Goal: Task Accomplishment & Management: Manage account settings

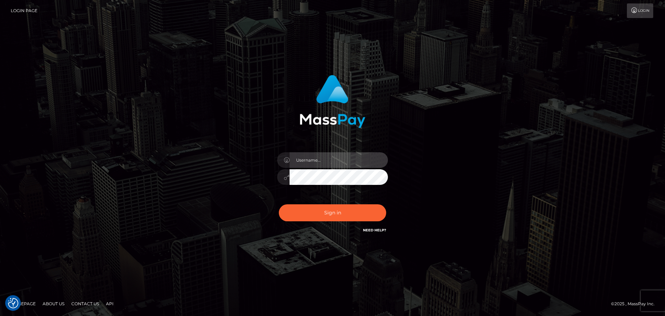
click at [314, 161] on input "text" at bounding box center [339, 160] width 98 height 16
type input "dan.onemp"
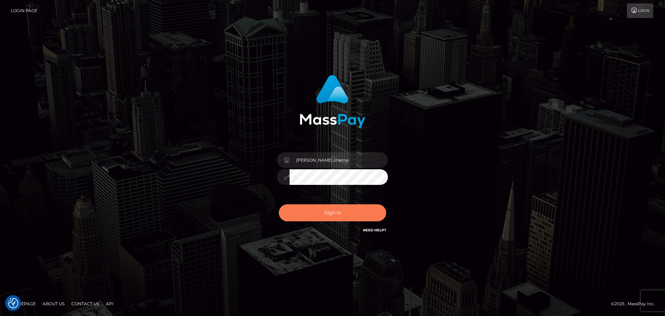
click at [338, 212] on button "Sign in" at bounding box center [332, 212] width 107 height 17
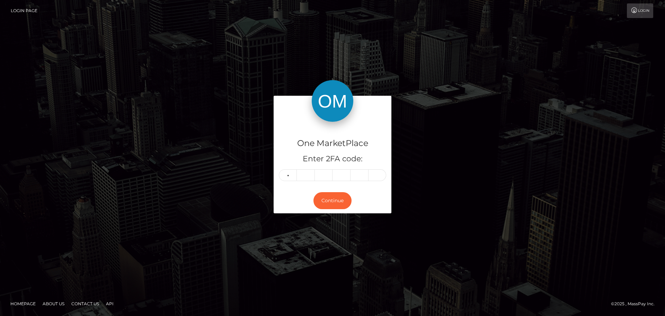
type input "9"
type input "0"
type input "4"
type input "9"
type input "6"
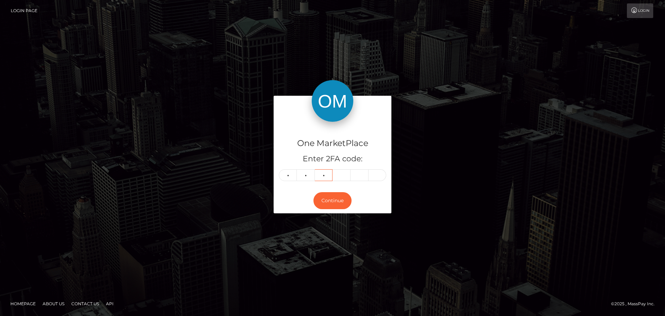
type input "2"
type input "6"
type input "4"
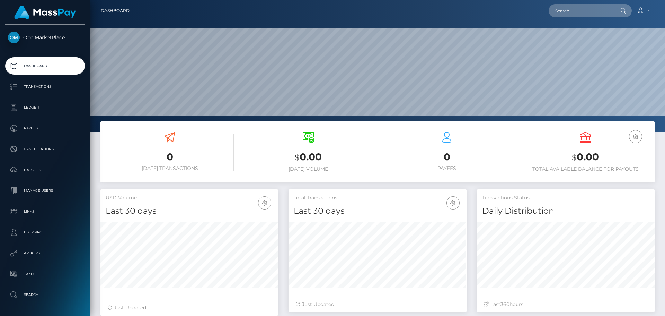
scroll to position [132, 575]
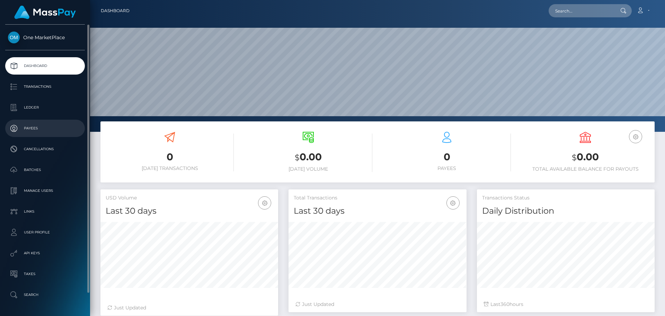
click at [34, 130] on p "Payees" at bounding box center [45, 128] width 74 height 10
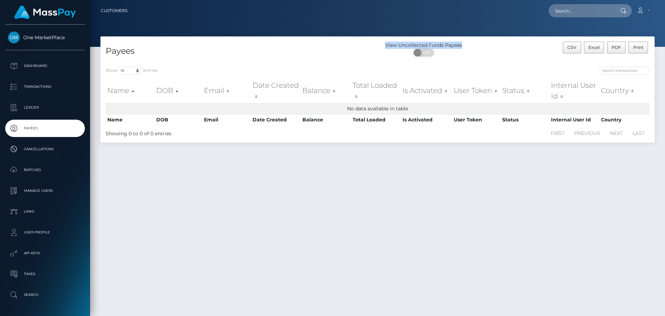
drag, startPoint x: 385, startPoint y: 44, endPoint x: 487, endPoint y: 44, distance: 101.9
click at [487, 44] on div "View Uncollected Funds Payees ON OFF" at bounding box center [447, 51] width 139 height 18
click at [463, 43] on div "View Uncollected Funds Payees" at bounding box center [424, 45] width 93 height 7
click at [444, 45] on div "View Uncollected Funds Payees" at bounding box center [424, 45] width 93 height 7
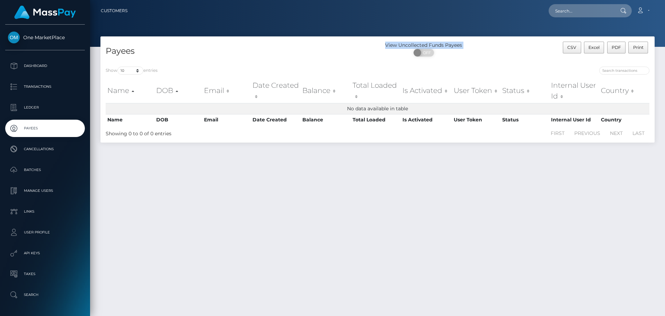
click at [444, 45] on div "View Uncollected Funds Payees" at bounding box center [424, 45] width 93 height 7
click at [409, 45] on div "View Uncollected Funds Payees" at bounding box center [424, 45] width 93 height 7
drag, startPoint x: 384, startPoint y: 45, endPoint x: 394, endPoint y: 43, distance: 10.5
click at [394, 43] on div "View Uncollected Funds Payees" at bounding box center [424, 45] width 93 height 7
click at [391, 43] on div "View Uncollected Funds Payees" at bounding box center [424, 45] width 93 height 7
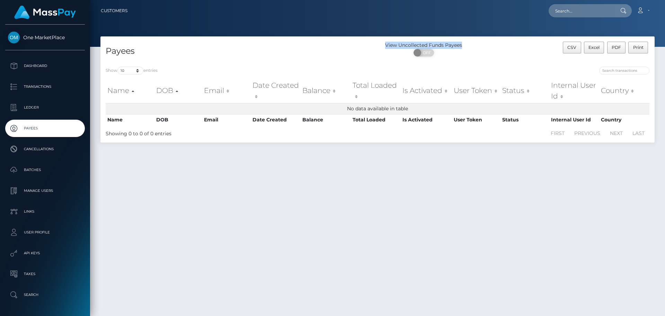
drag, startPoint x: 386, startPoint y: 45, endPoint x: 465, endPoint y: 44, distance: 79.0
click at [465, 44] on div "View Uncollected Funds Payees" at bounding box center [424, 45] width 93 height 7
click at [458, 47] on div "View Uncollected Funds Payees" at bounding box center [424, 45] width 93 height 7
click at [460, 47] on div "View Uncollected Funds Payees" at bounding box center [424, 45] width 93 height 7
drag, startPoint x: 461, startPoint y: 45, endPoint x: 383, endPoint y: 47, distance: 78.3
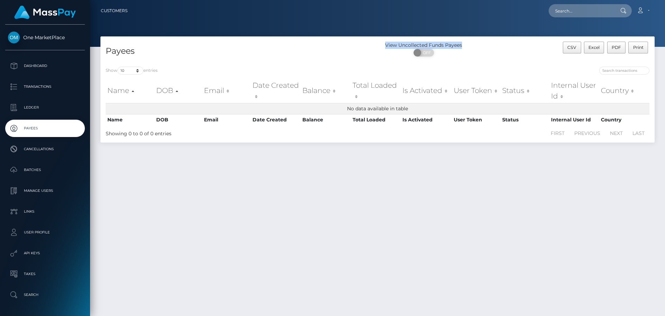
click at [383, 47] on div "View Uncollected Funds Payees" at bounding box center [424, 45] width 93 height 7
click at [389, 43] on div "View Uncollected Funds Payees" at bounding box center [424, 45] width 93 height 7
click at [391, 43] on div "View Uncollected Funds Payees" at bounding box center [424, 45] width 93 height 7
click at [409, 44] on div "View Uncollected Funds Payees" at bounding box center [424, 45] width 93 height 7
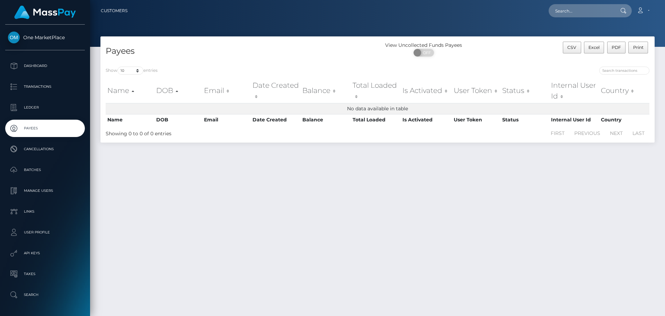
drag, startPoint x: 374, startPoint y: 44, endPoint x: 382, endPoint y: 43, distance: 7.7
click at [374, 43] on div "Payees" at bounding box center [238, 52] width 277 height 20
drag, startPoint x: 388, startPoint y: 44, endPoint x: 451, endPoint y: 39, distance: 63.6
click at [451, 39] on div "Payees View Uncollected Funds Payees ON OFF CSV Excel PDF Print" at bounding box center [377, 48] width 554 height 25
click at [454, 39] on div "Payees View Uncollected Funds Payees ON OFF CSV Excel PDF Print" at bounding box center [377, 48] width 554 height 25
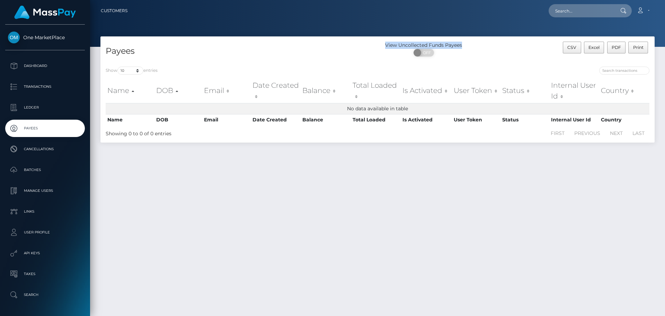
drag, startPoint x: 386, startPoint y: 44, endPoint x: 468, endPoint y: 42, distance: 81.8
click at [468, 42] on div "View Uncollected Funds Payees" at bounding box center [424, 45] width 93 height 7
click at [455, 47] on div "View Uncollected Funds Payees" at bounding box center [424, 45] width 93 height 7
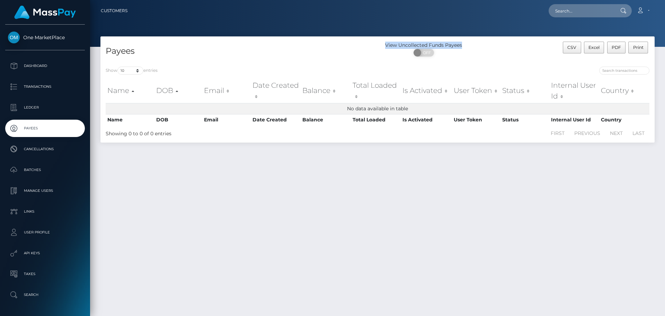
drag, startPoint x: 387, startPoint y: 45, endPoint x: 481, endPoint y: 39, distance: 94.7
click at [481, 39] on div "Payees View Uncollected Funds Payees ON OFF CSV Excel PDF Print" at bounding box center [377, 48] width 554 height 25
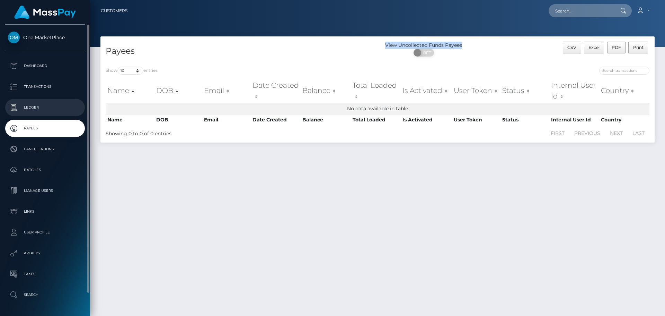
click at [43, 107] on p "Ledger" at bounding box center [45, 107] width 74 height 10
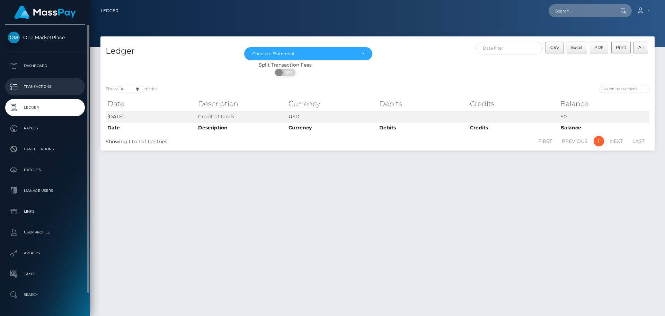
click at [33, 86] on p "Transactions" at bounding box center [45, 86] width 74 height 10
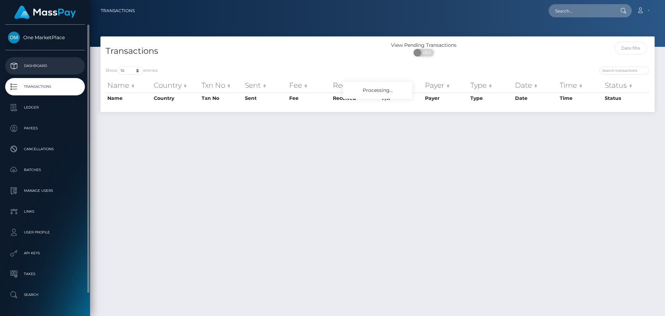
click at [38, 68] on p "Dashboard" at bounding box center [45, 66] width 74 height 10
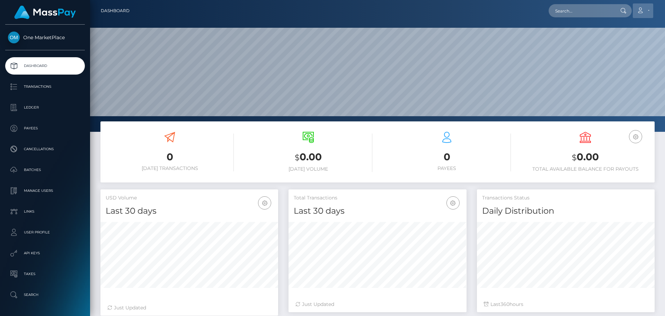
click at [646, 10] on link "Account" at bounding box center [643, 10] width 20 height 15
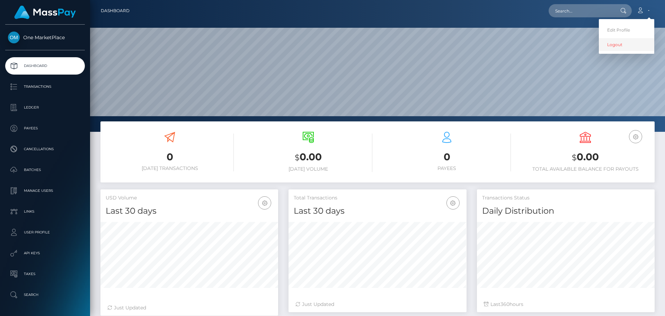
click at [615, 46] on link "Logout" at bounding box center [626, 44] width 55 height 13
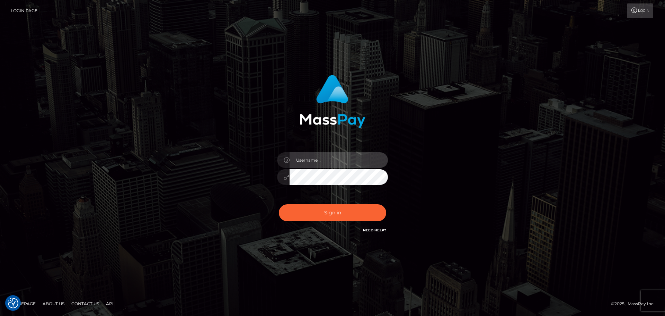
click at [347, 155] on input "text" at bounding box center [339, 160] width 98 height 16
type input "dan.westerlund"
